Goal: Information Seeking & Learning: Learn about a topic

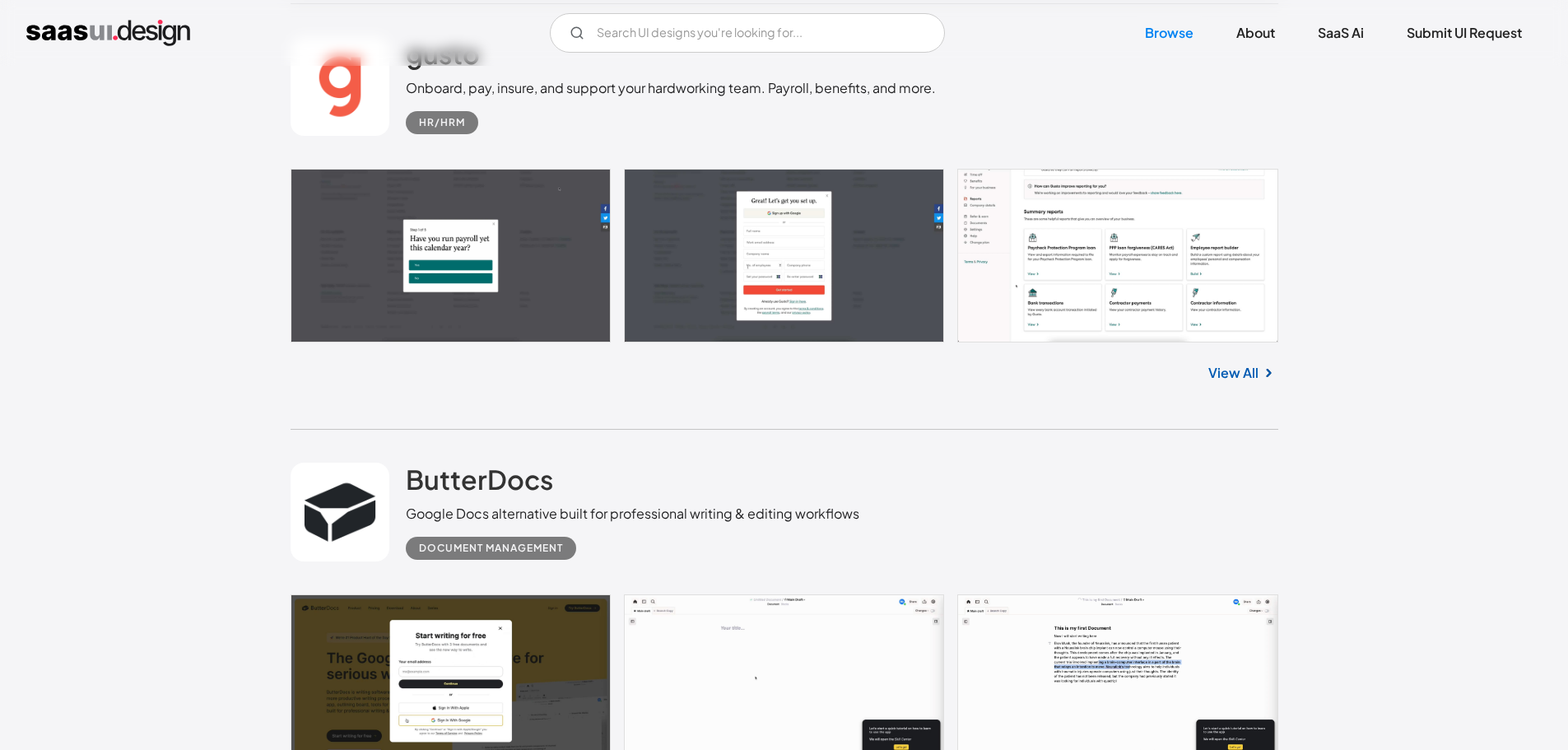
scroll to position [4529, 0]
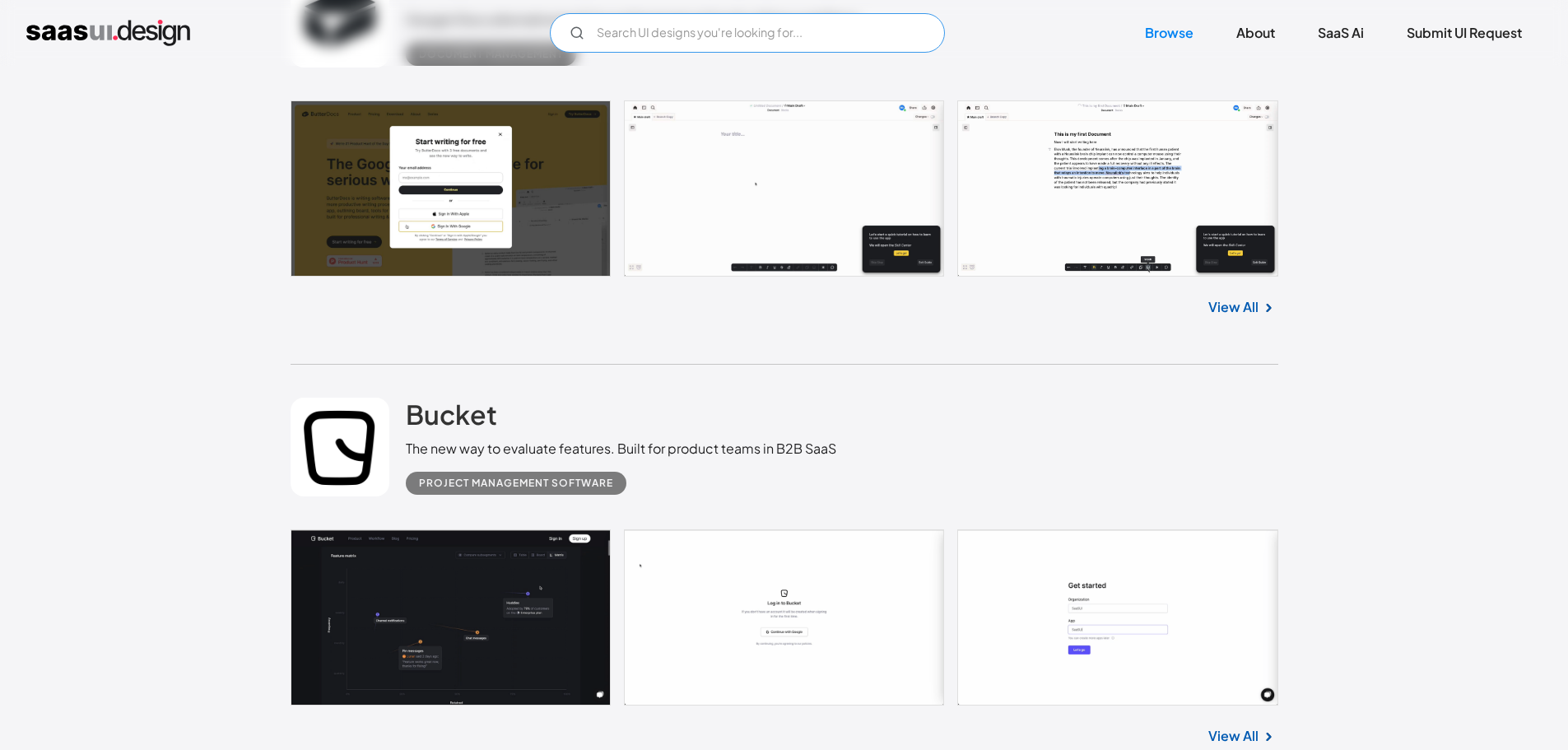
click at [619, 30] on input "Email Form" at bounding box center [748, 33] width 396 height 39
click at [720, 28] on input "eufy" at bounding box center [748, 33] width 396 height 39
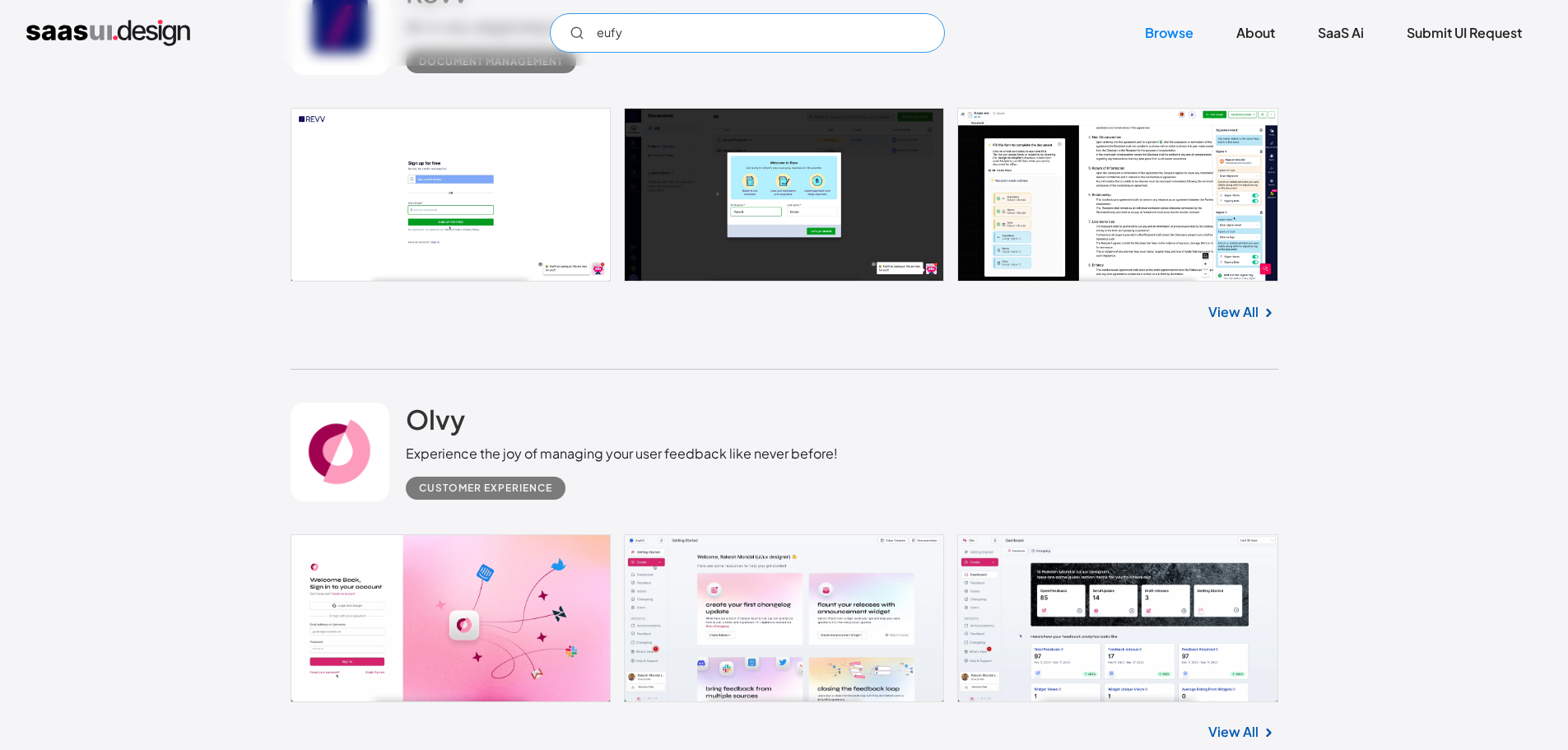
scroll to position [0, 0]
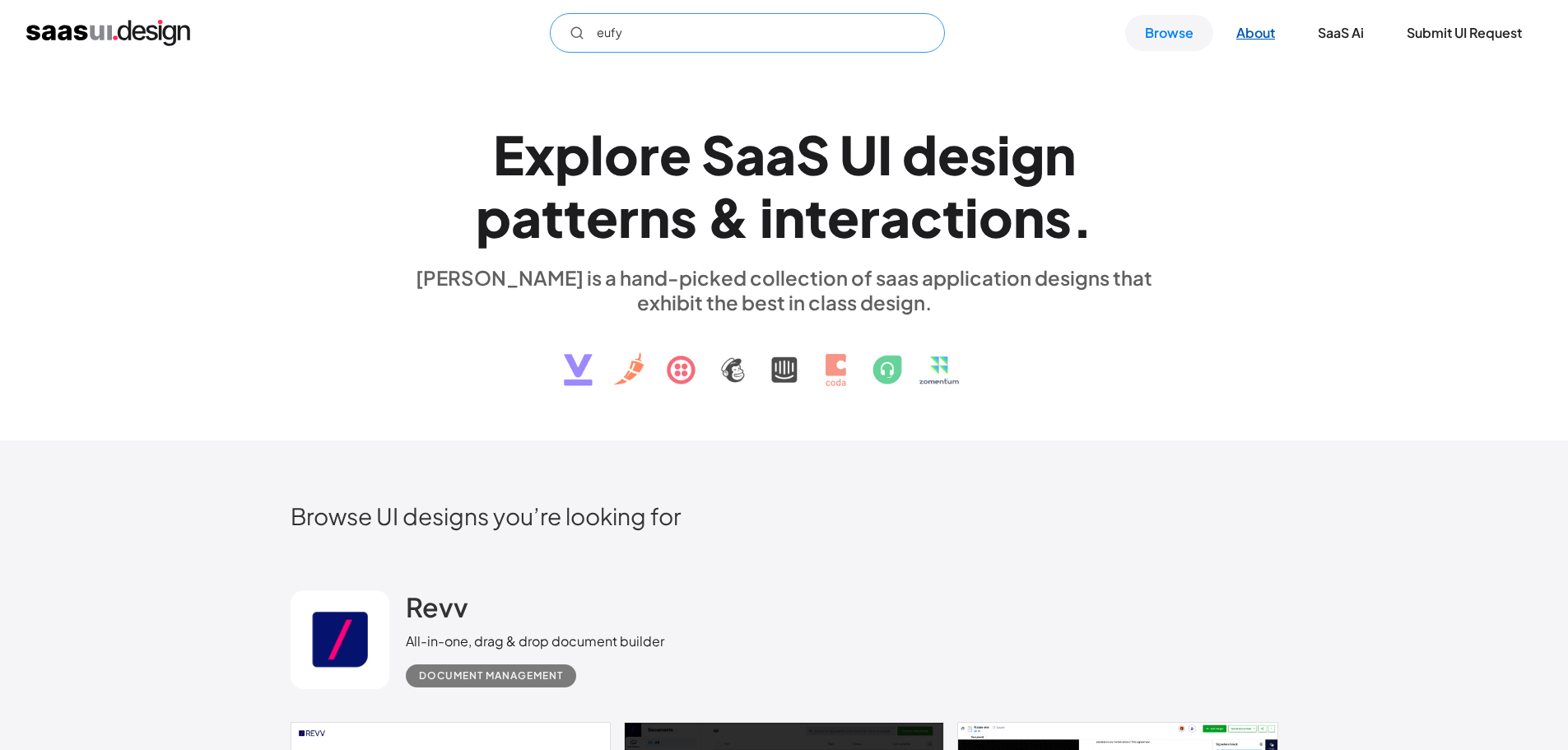
type input "eufy"
click at [1262, 40] on link "About" at bounding box center [1255, 33] width 78 height 37
